Goal: Information Seeking & Learning: Learn about a topic

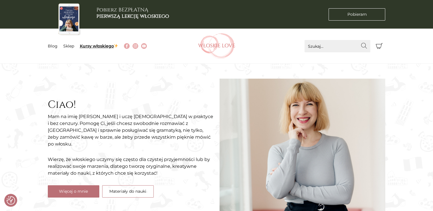
click at [105, 47] on link "Kursy włoskiego" at bounding box center [99, 46] width 39 height 5
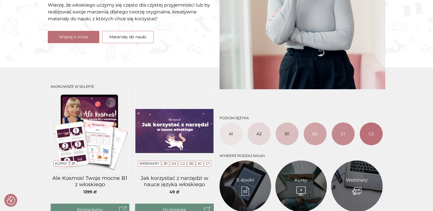
scroll to position [174, 0]
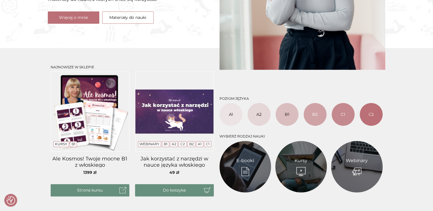
click at [151, 11] on link "Materiały do nauki" at bounding box center [128, 17] width 52 height 12
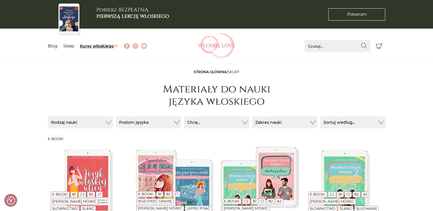
click at [97, 47] on link "Kursy włoskiego" at bounding box center [99, 46] width 39 height 5
click at [92, 46] on link "Kursy włoskiego" at bounding box center [99, 46] width 39 height 5
